Goal: Find contact information: Find contact information

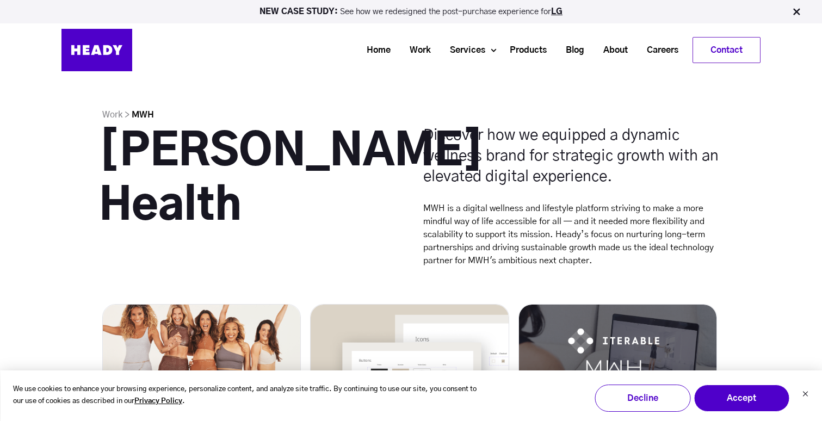
click at [802, 395] on div "We use cookies to enhance your browsing experience, personalize content, and an…" at bounding box center [411, 396] width 822 height 51
click at [807, 390] on button "Dismiss cookie banner" at bounding box center [805, 395] width 7 height 11
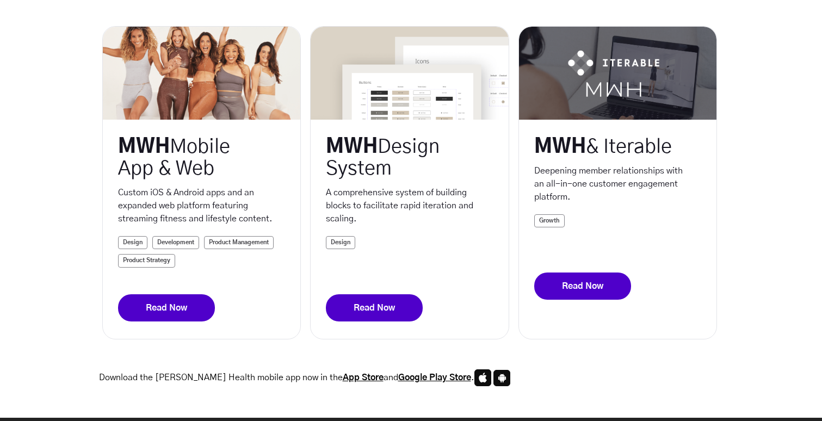
scroll to position [298, 0]
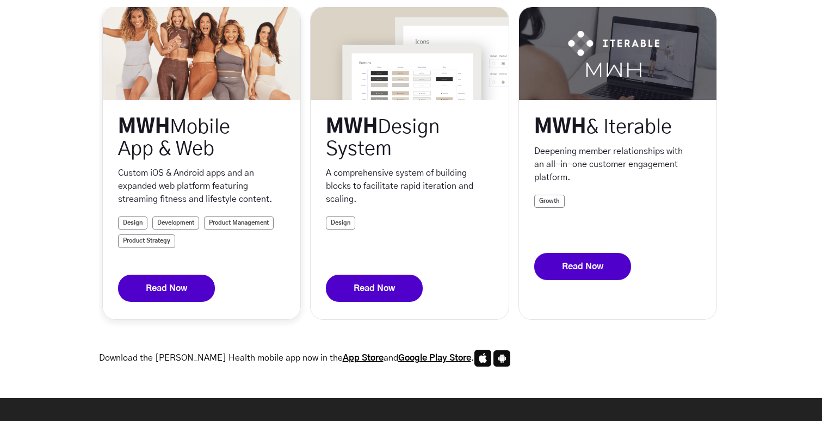
click at [170, 297] on link "Read Now" at bounding box center [166, 288] width 97 height 27
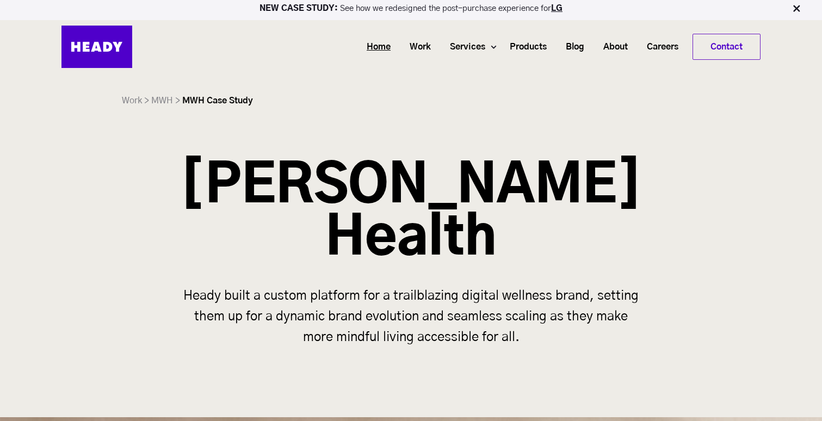
click at [373, 44] on link "Home" at bounding box center [374, 47] width 43 height 20
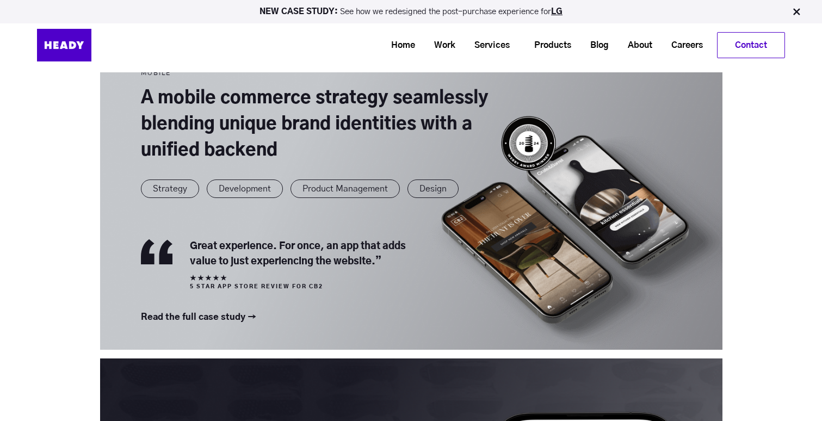
scroll to position [1119, 0]
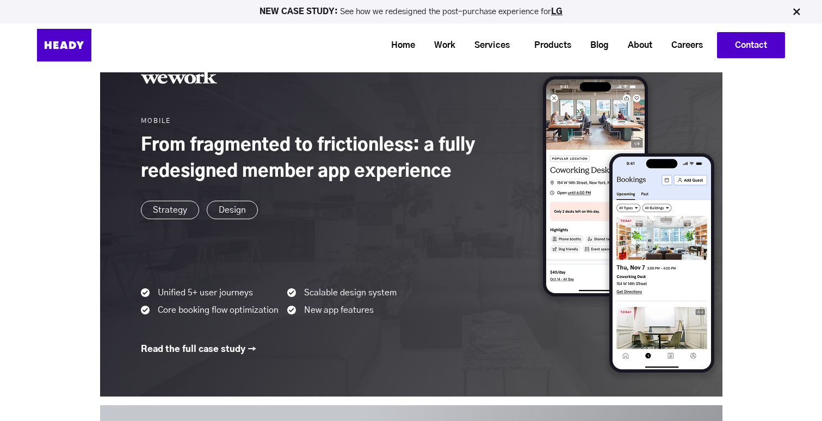
click at [754, 42] on link "Contact" at bounding box center [751, 45] width 67 height 25
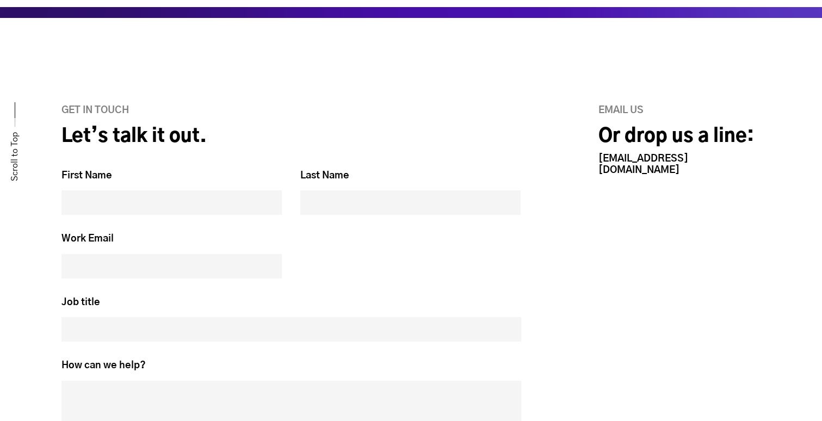
scroll to position [494, 0]
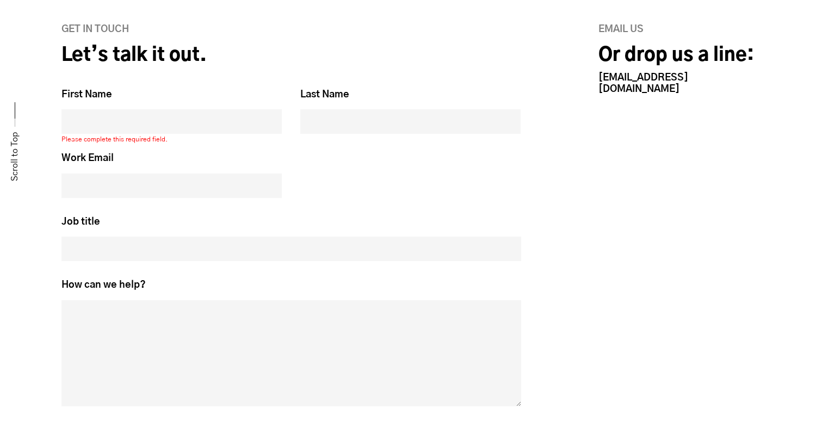
click at [321, 179] on fieldset "Work Email *" at bounding box center [291, 183] width 460 height 63
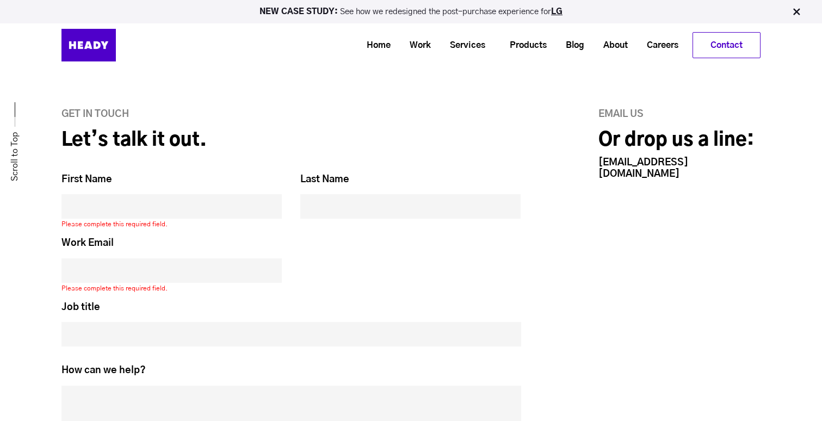
scroll to position [370, 0]
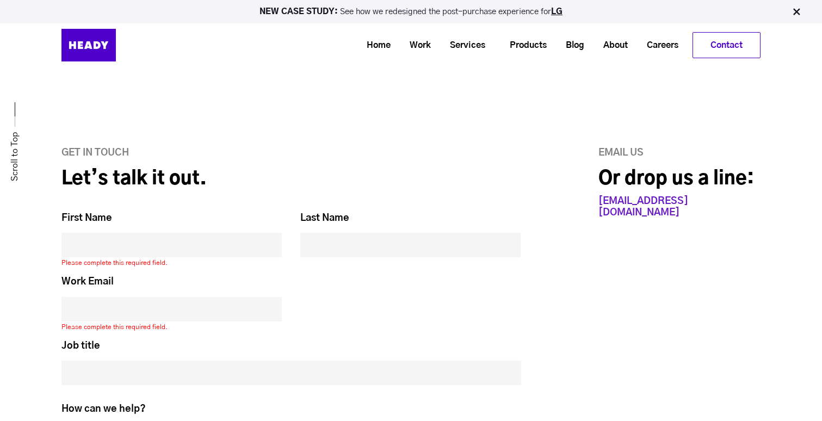
click at [635, 200] on link "[EMAIL_ADDRESS][DOMAIN_NAME]" at bounding box center [644, 206] width 90 height 21
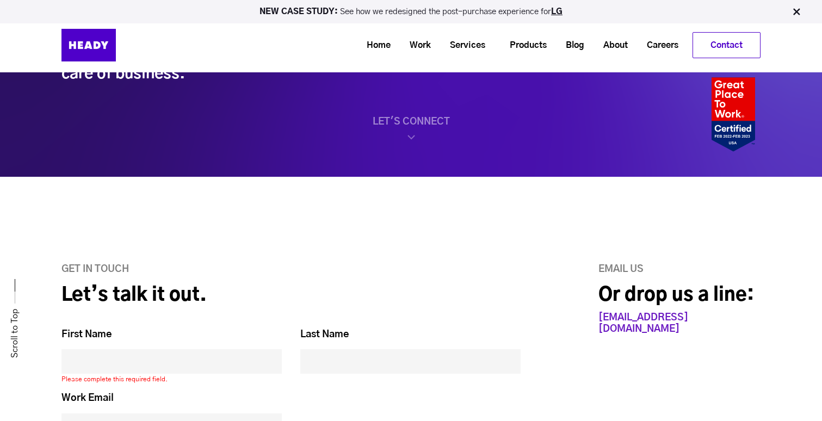
scroll to position [189, 0]
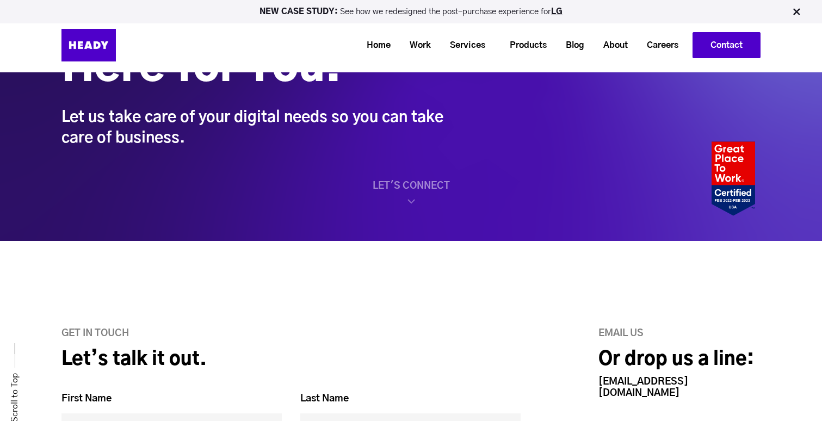
click at [717, 45] on link "Contact" at bounding box center [726, 45] width 67 height 25
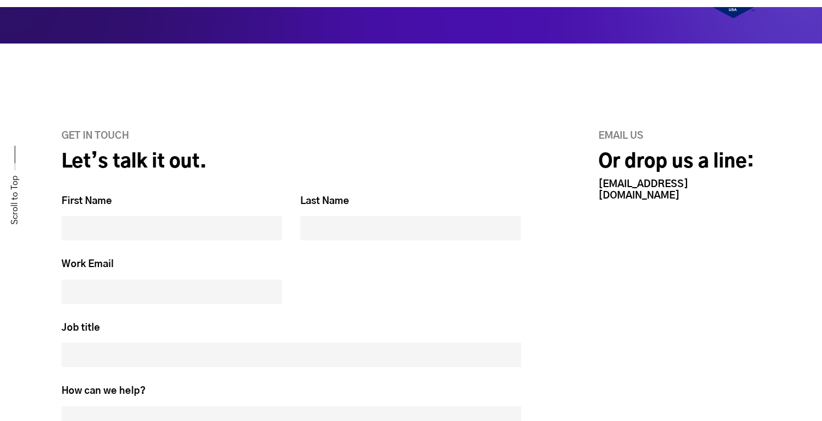
scroll to position [636, 0]
